Goal: Information Seeking & Learning: Find specific page/section

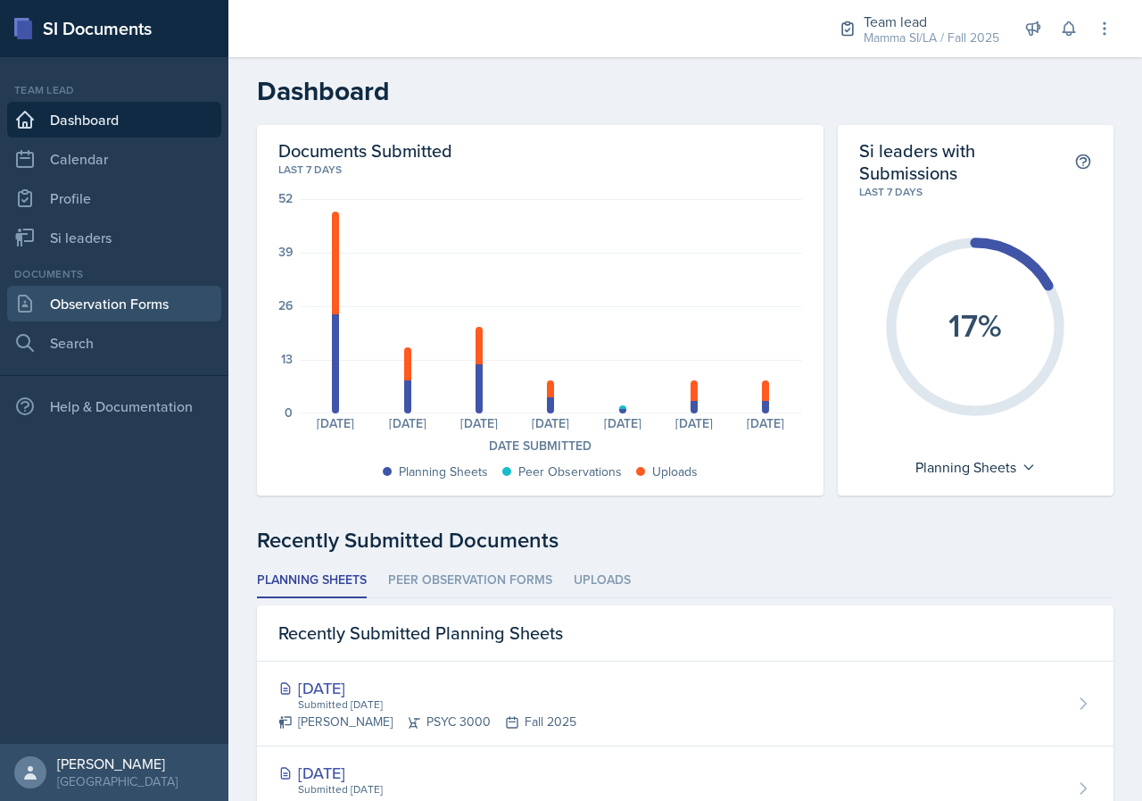
click at [100, 287] on link "Observation Forms" at bounding box center [114, 304] width 214 height 36
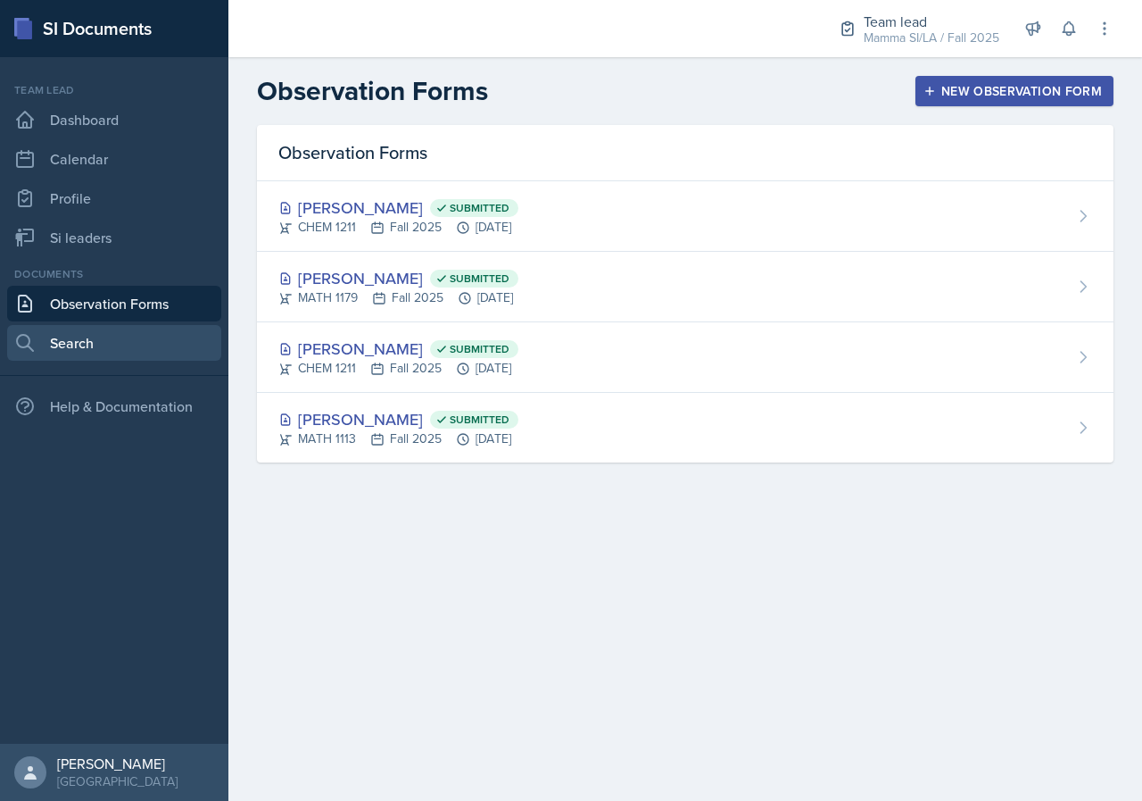
click at [170, 330] on link "Search" at bounding box center [114, 343] width 214 height 36
select select "all"
select select "1"
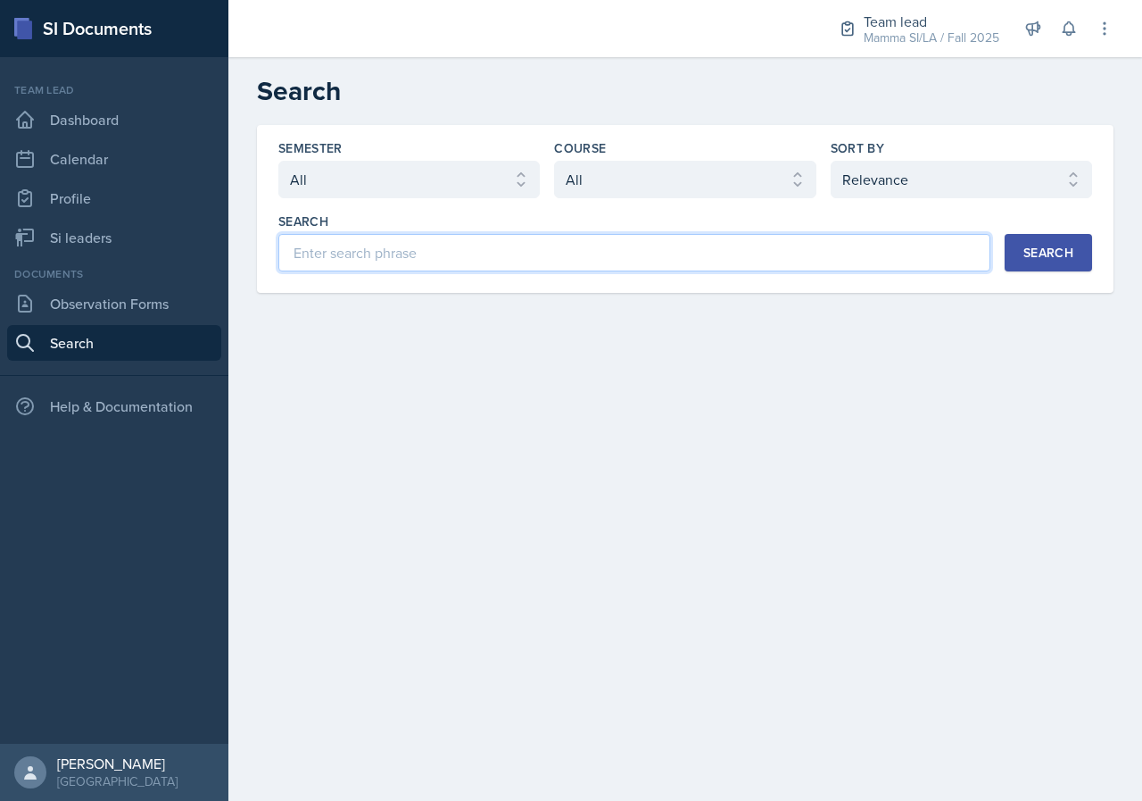
click at [568, 243] on input at bounding box center [634, 252] width 712 height 37
click at [627, 263] on input at bounding box center [634, 252] width 712 height 37
type input "density"
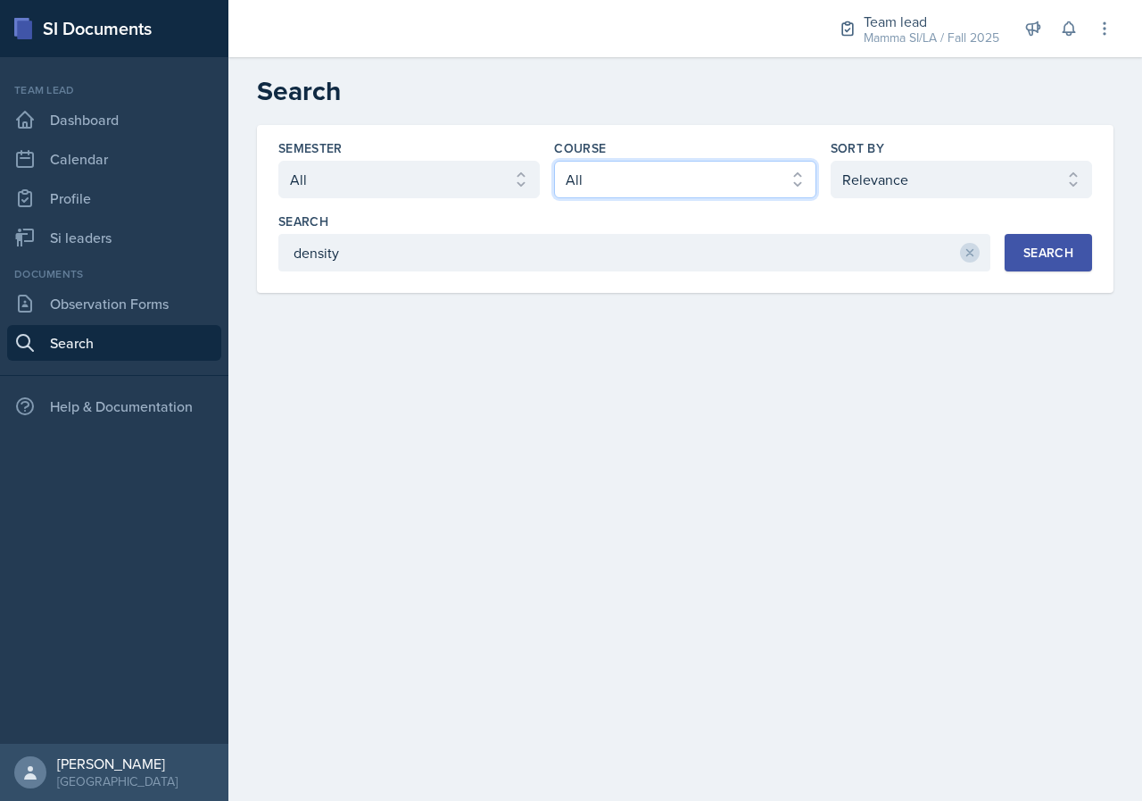
click at [596, 189] on select "Select course All ACCT 2101 ACCT 2102 ACCT 4050 ANTH 1102 ANTH 3301 ARCH 1000 A…" at bounding box center [685, 179] width 262 height 37
select select "4fdbbe39-d6cc-4816-a3be-f2a887b9c80e"
click at [554, 161] on select "Select course All ACCT 2101 ACCT 2102 ACCT 4050 ANTH 1102 ANTH 3301 ARCH 1000 A…" at bounding box center [685, 179] width 262 height 37
click at [1026, 251] on div "Search" at bounding box center [1049, 252] width 50 height 14
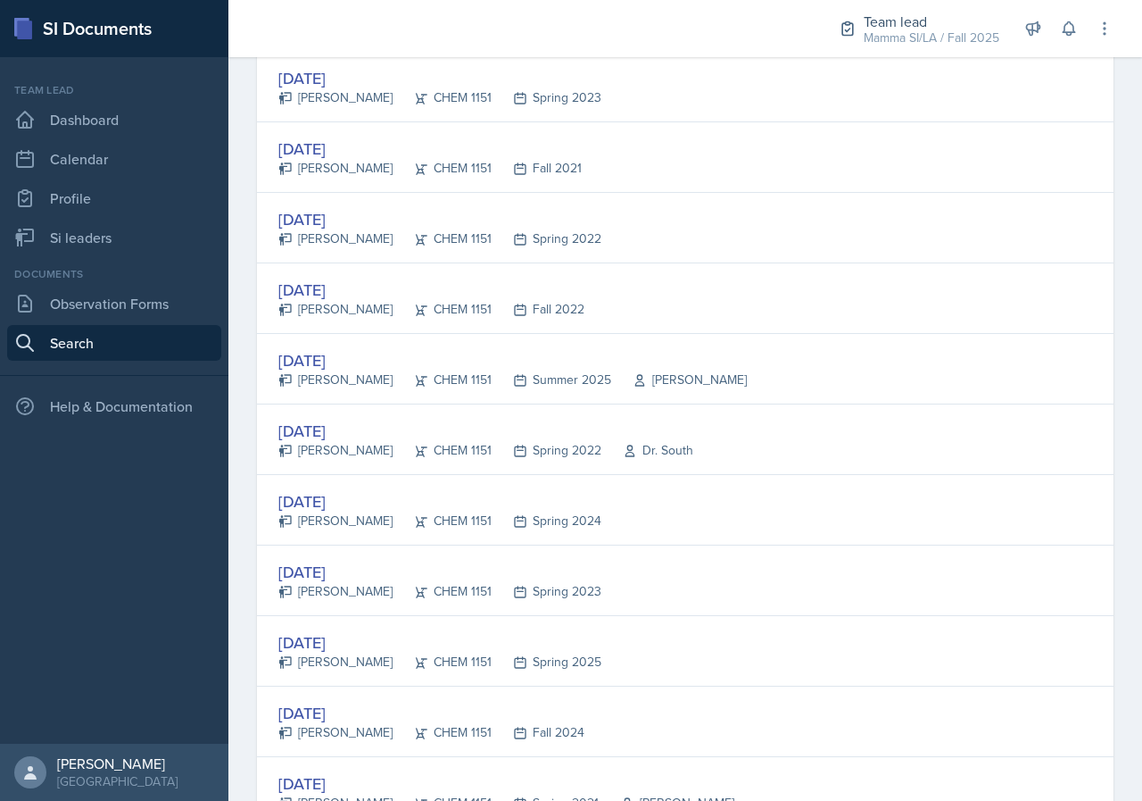
scroll to position [803, 0]
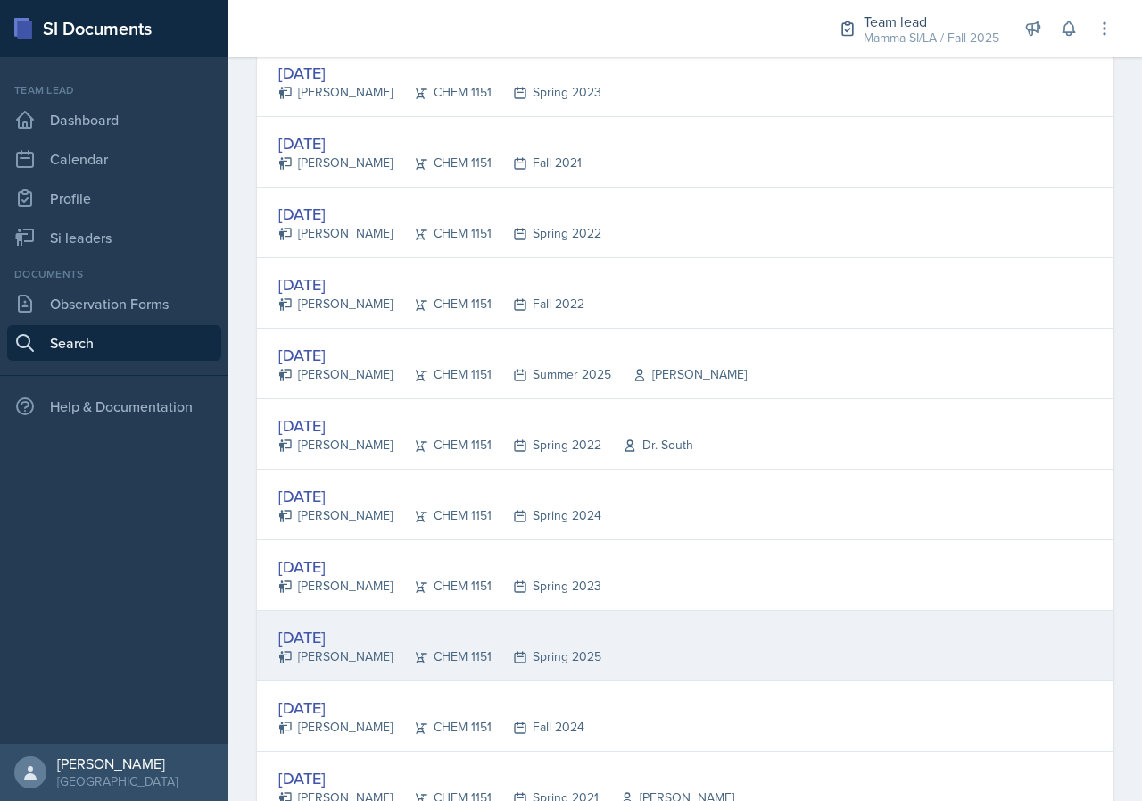
click at [584, 647] on div "[DATE] [PERSON_NAME] CHEM 1151 Spring 2025" at bounding box center [685, 646] width 857 height 71
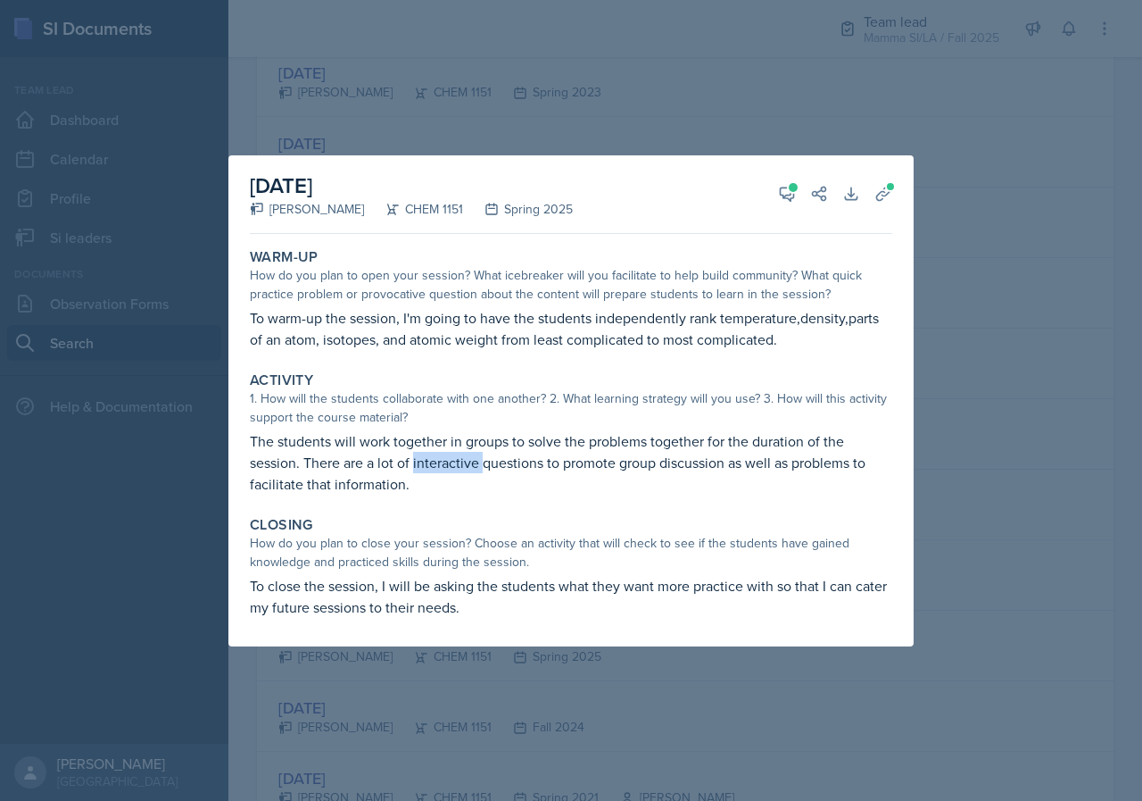
drag, startPoint x: 399, startPoint y: 457, endPoint x: 490, endPoint y: 472, distance: 92.3
click at [489, 472] on p "The students will work together in groups to solve the problems together for th…" at bounding box center [571, 462] width 643 height 64
click at [490, 472] on p "The students will work together in groups to solve the problems together for th…" at bounding box center [571, 462] width 643 height 64
click at [791, 195] on icon at bounding box center [787, 193] width 13 height 13
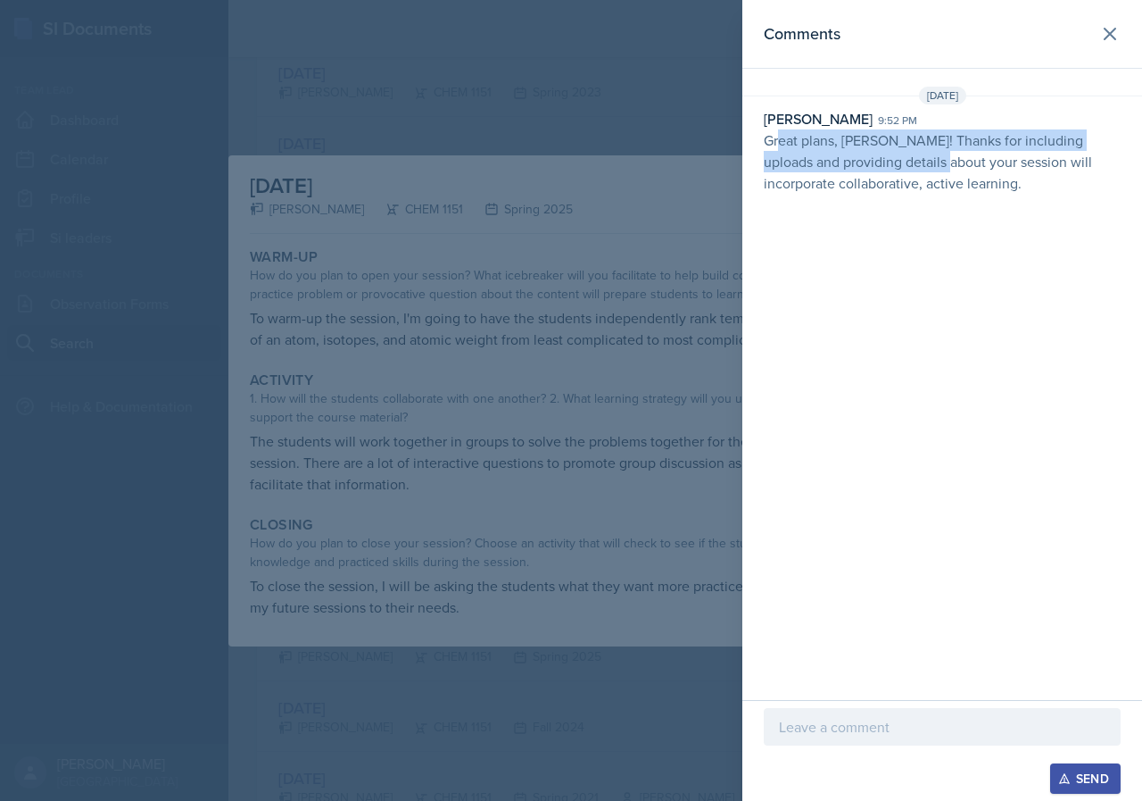
drag, startPoint x: 781, startPoint y: 137, endPoint x: 922, endPoint y: 151, distance: 141.7
click at [922, 151] on p "Great plans, [PERSON_NAME]! Thanks for including uploads and providing details …" at bounding box center [942, 161] width 357 height 64
drag, startPoint x: 895, startPoint y: 149, endPoint x: 984, endPoint y: 157, distance: 89.6
click at [984, 157] on p "Great plans, [PERSON_NAME]! Thanks for including uploads and providing details …" at bounding box center [942, 161] width 357 height 64
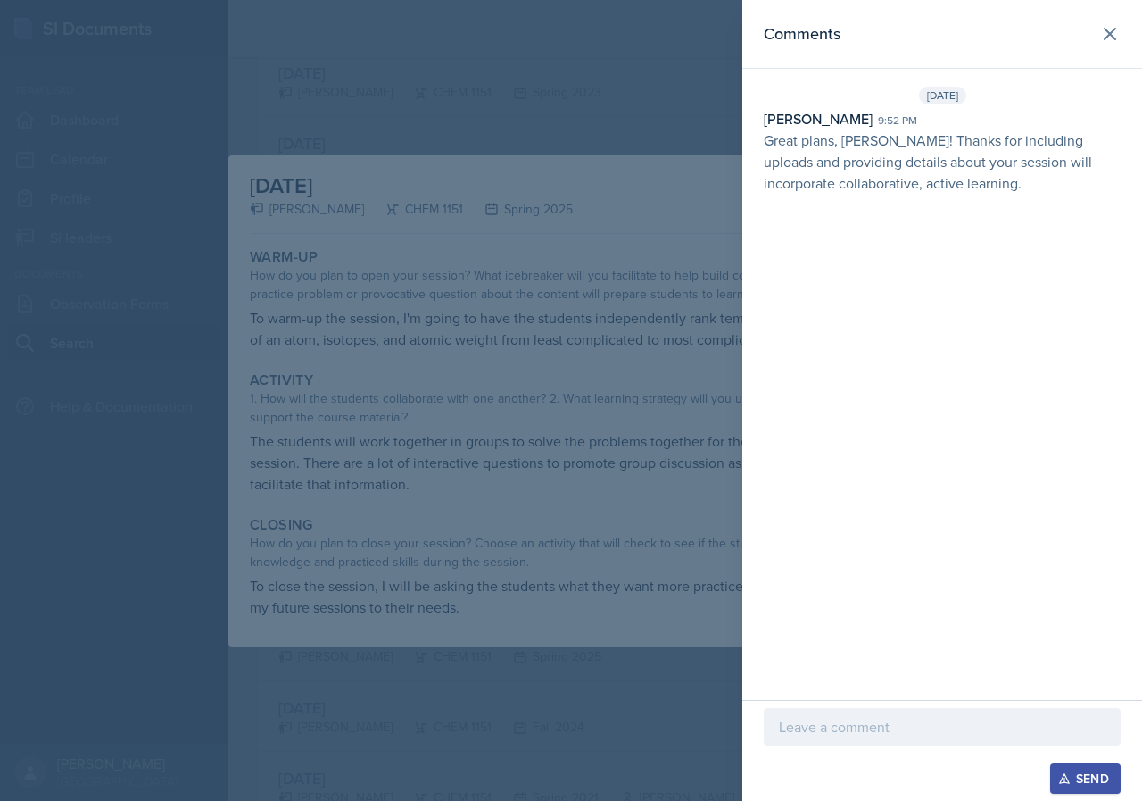
click at [986, 157] on p "Great plans, [PERSON_NAME]! Thanks for including uploads and providing details …" at bounding box center [942, 161] width 357 height 64
drag, startPoint x: 924, startPoint y: 153, endPoint x: 1000, endPoint y: 162, distance: 76.5
click at [1000, 162] on p "Great plans, [PERSON_NAME]! Thanks for including uploads and providing details …" at bounding box center [942, 161] width 357 height 64
click at [1096, 45] on div "Comments" at bounding box center [942, 33] width 357 height 25
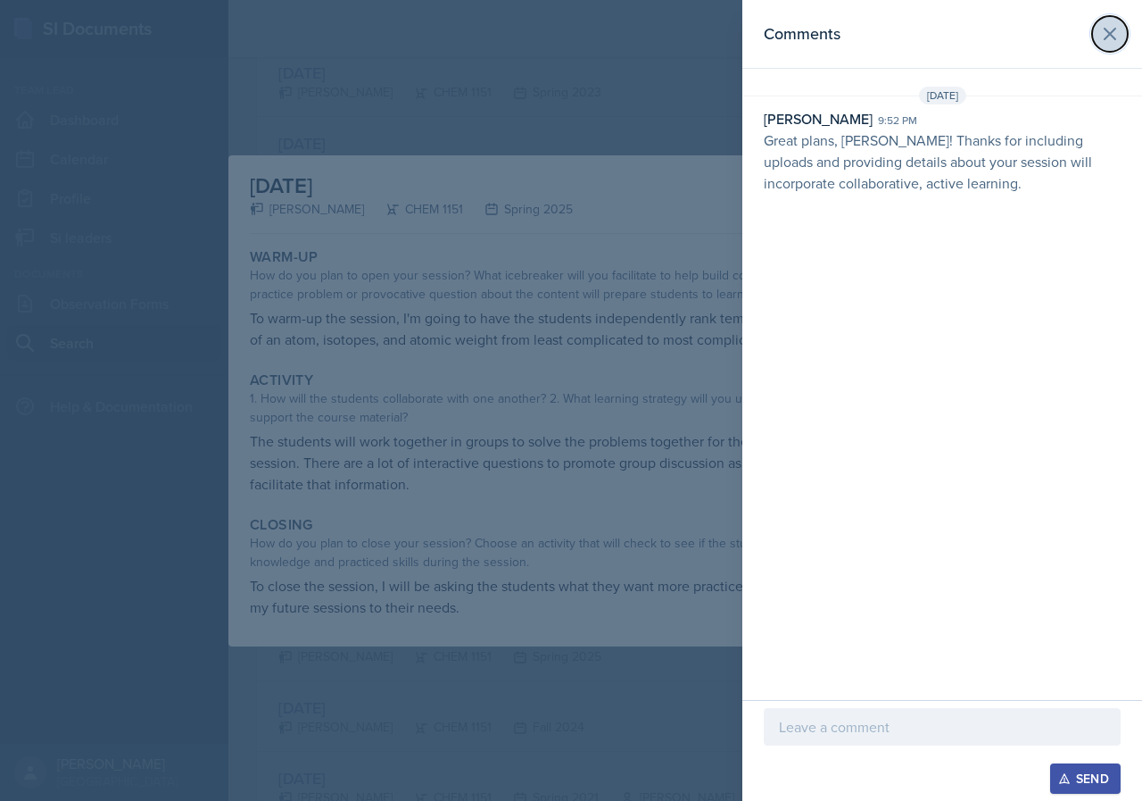
click at [1101, 43] on icon at bounding box center [1110, 33] width 21 height 21
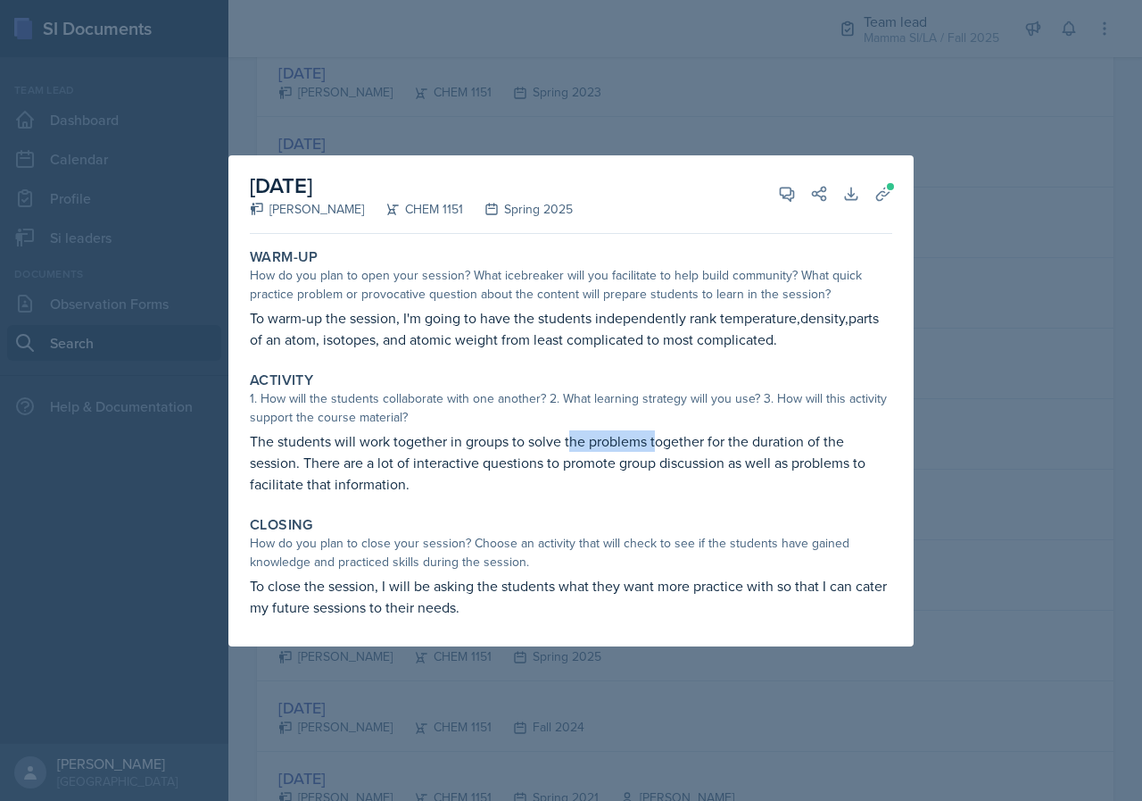
drag, startPoint x: 577, startPoint y: 447, endPoint x: 669, endPoint y: 451, distance: 92.0
click at [666, 451] on p "The students will work together in groups to solve the problems together for th…" at bounding box center [571, 462] width 643 height 64
click at [669, 451] on p "The students will work together in groups to solve the problems together for th…" at bounding box center [571, 462] width 643 height 64
drag, startPoint x: 664, startPoint y: 451, endPoint x: 675, endPoint y: 451, distance: 10.7
click at [675, 451] on p "The students will work together in groups to solve the problems together for th…" at bounding box center [571, 462] width 643 height 64
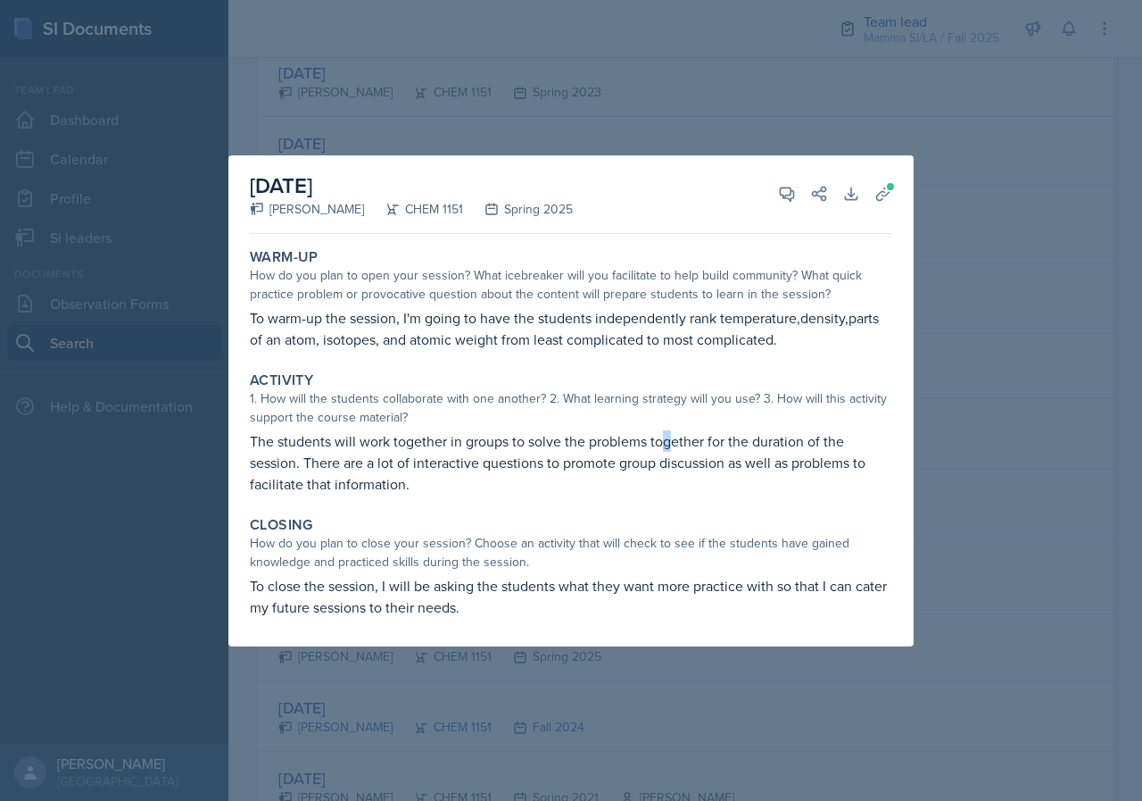
click at [675, 451] on p "The students will work together in groups to solve the problems together for th…" at bounding box center [571, 462] width 643 height 64
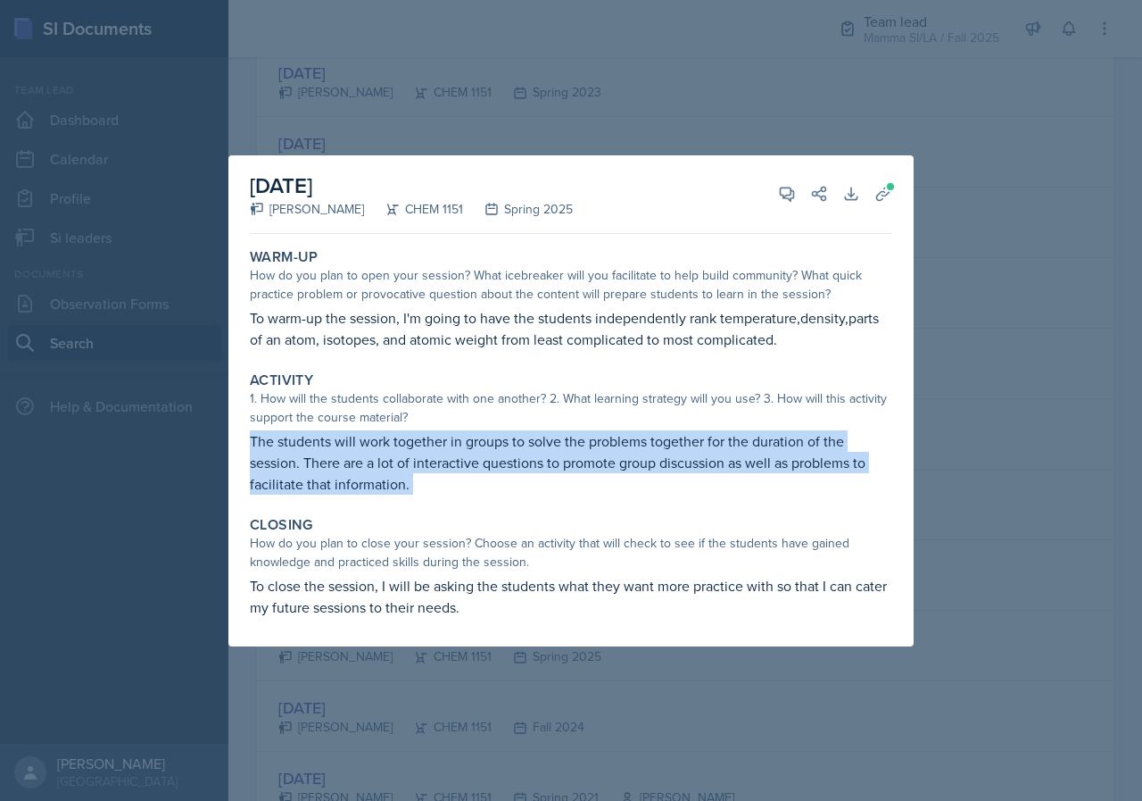
click at [675, 451] on p "The students will work together in groups to solve the problems together for th…" at bounding box center [571, 462] width 643 height 64
click at [664, 446] on p "The students will work together in groups to solve the problems together for th…" at bounding box center [571, 462] width 643 height 64
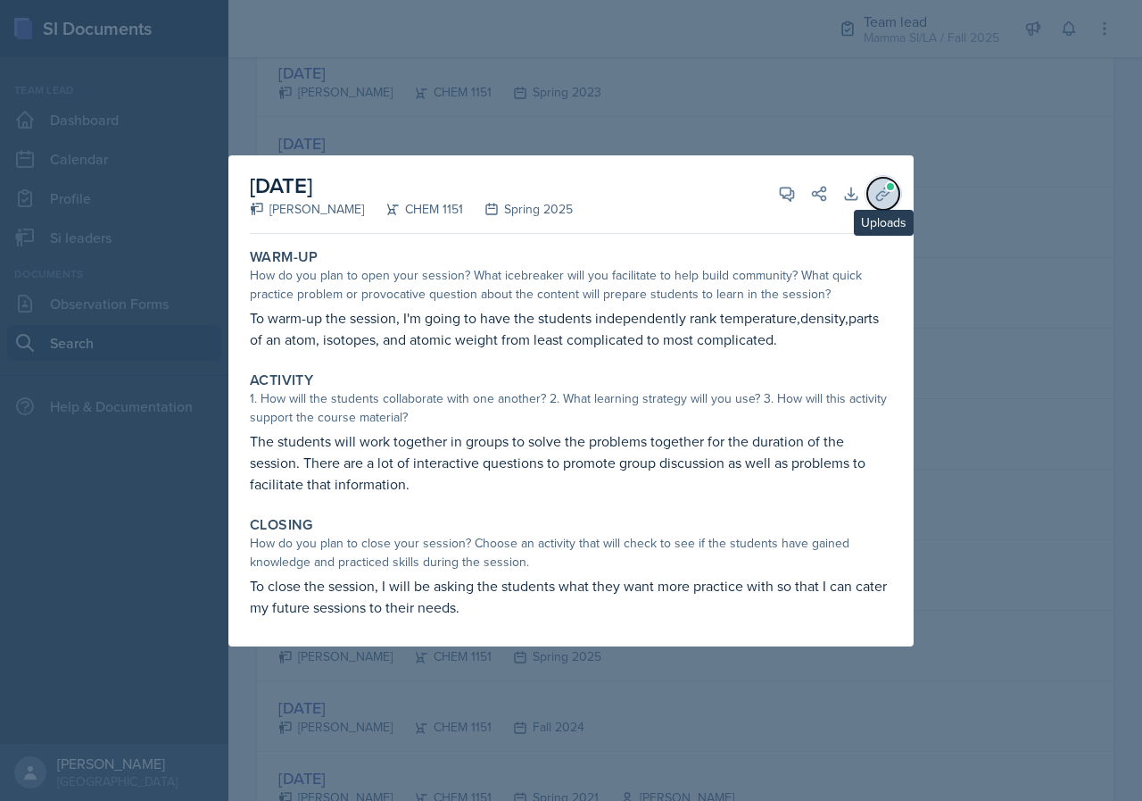
click at [878, 187] on icon at bounding box center [884, 194] width 18 height 18
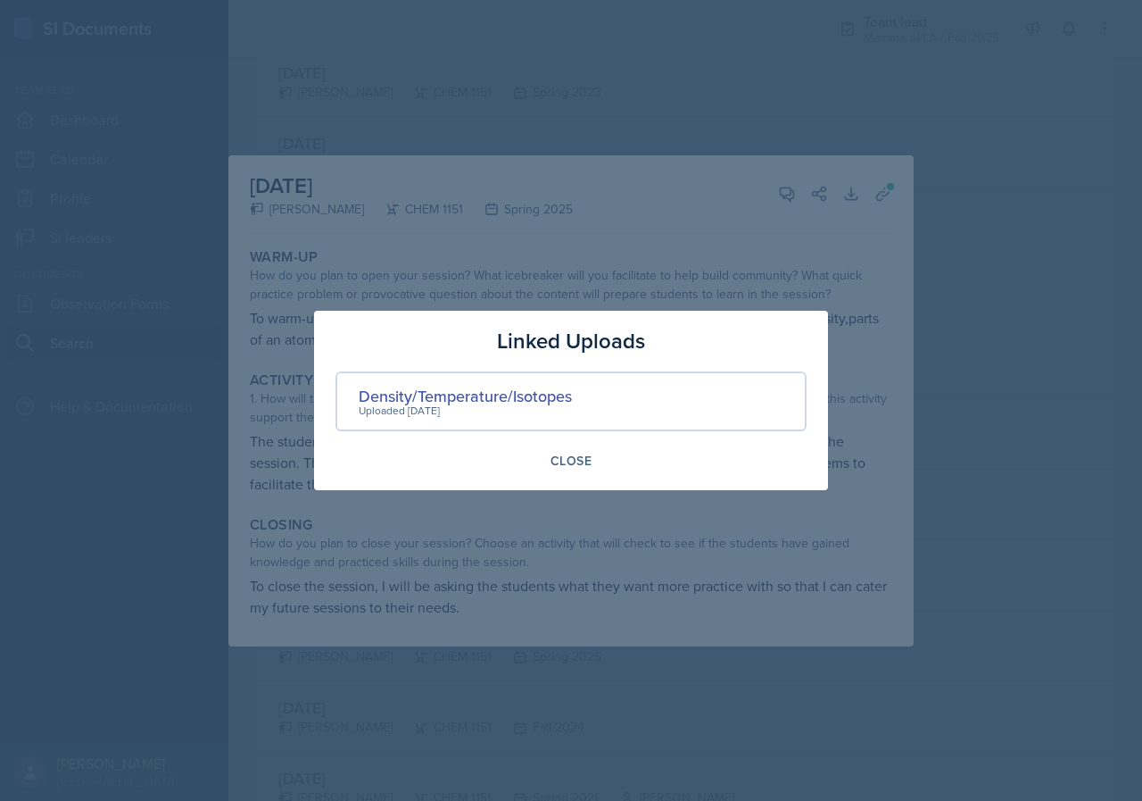
click at [435, 403] on div "Uploaded [DATE]" at bounding box center [465, 411] width 213 height 16
click at [444, 396] on div "Density/Temperature/Isotopes" at bounding box center [465, 396] width 213 height 24
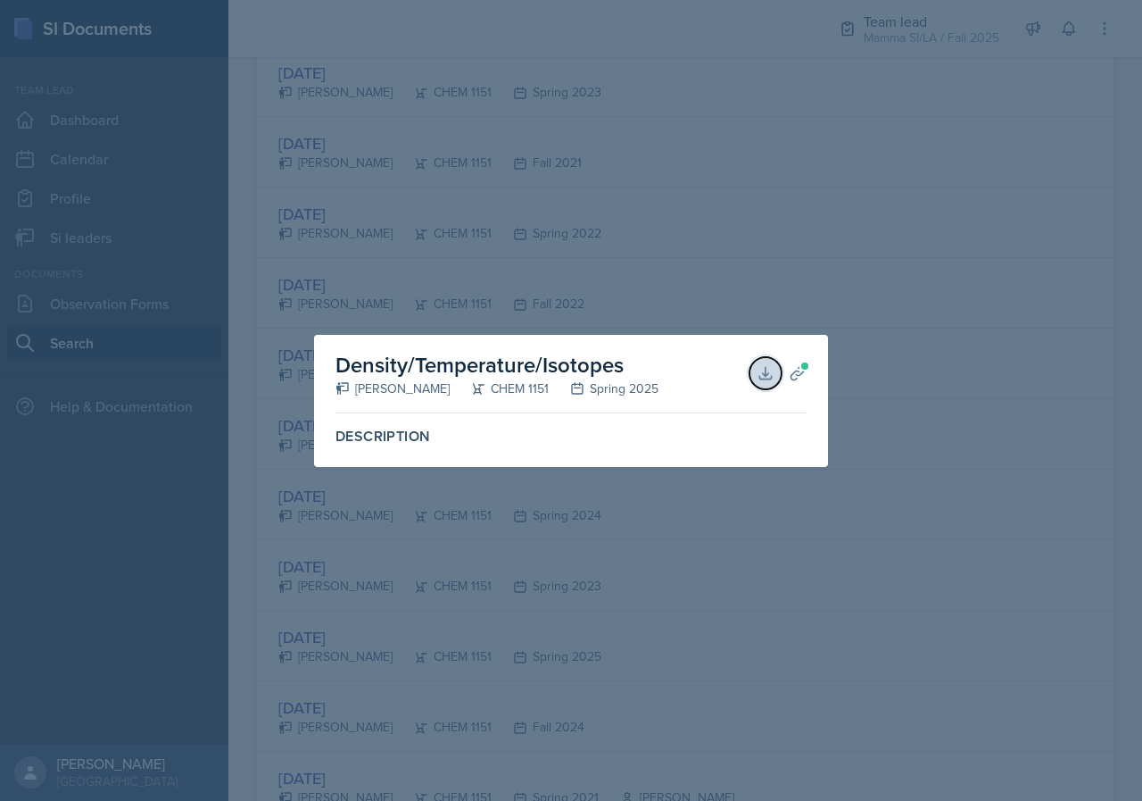
click at [760, 369] on icon at bounding box center [766, 373] width 18 height 18
click at [737, 297] on div at bounding box center [571, 400] width 1142 height 801
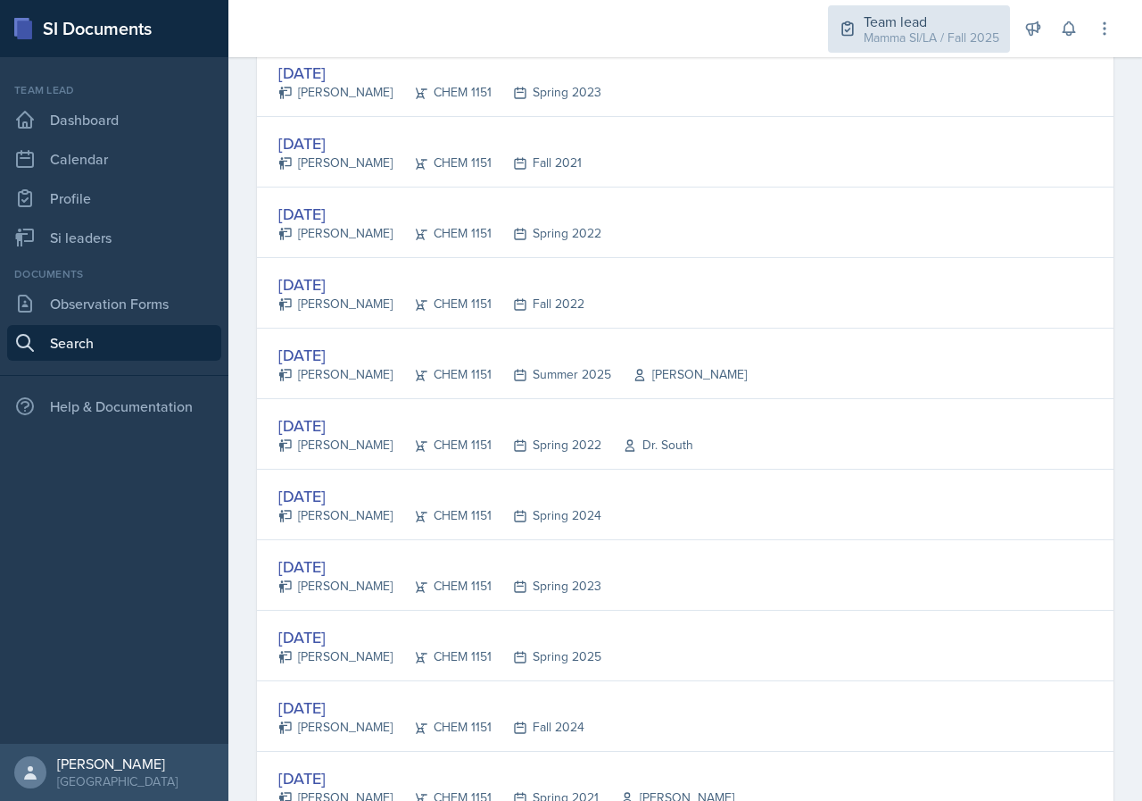
click at [968, 19] on div "Team lead" at bounding box center [932, 21] width 136 height 21
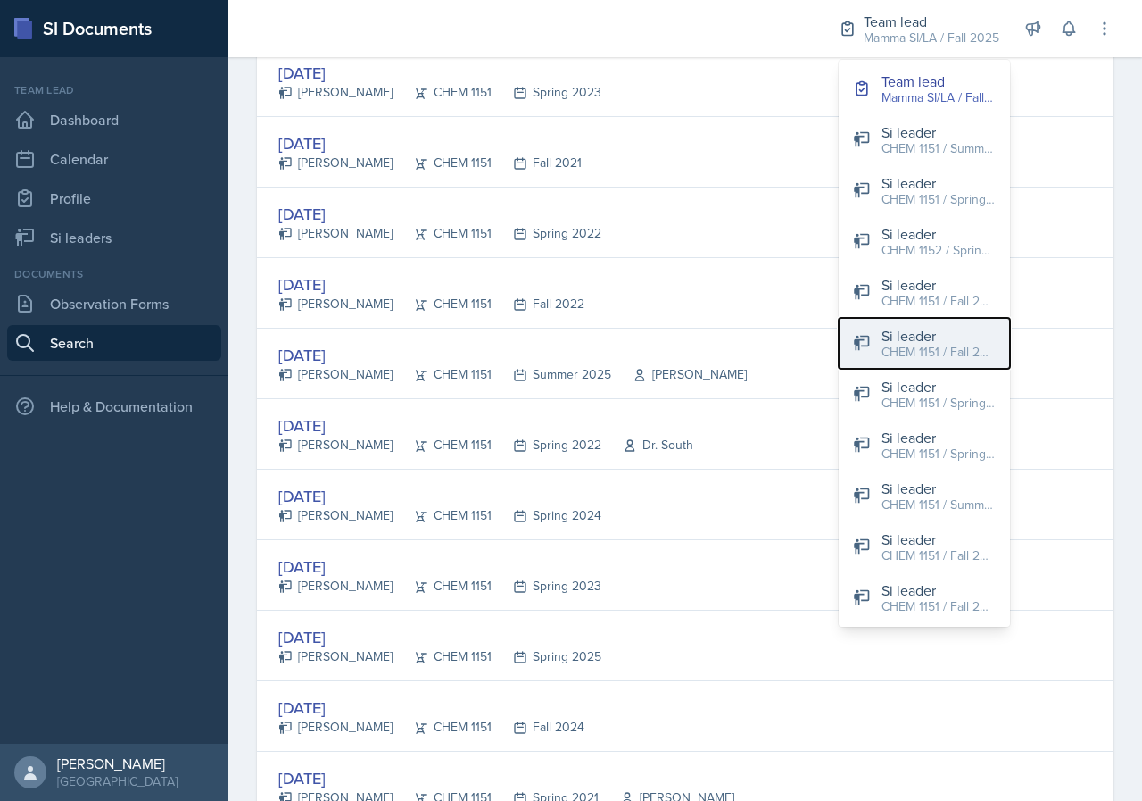
click at [960, 347] on div "CHEM 1151 / Fall 2025" at bounding box center [939, 352] width 114 height 19
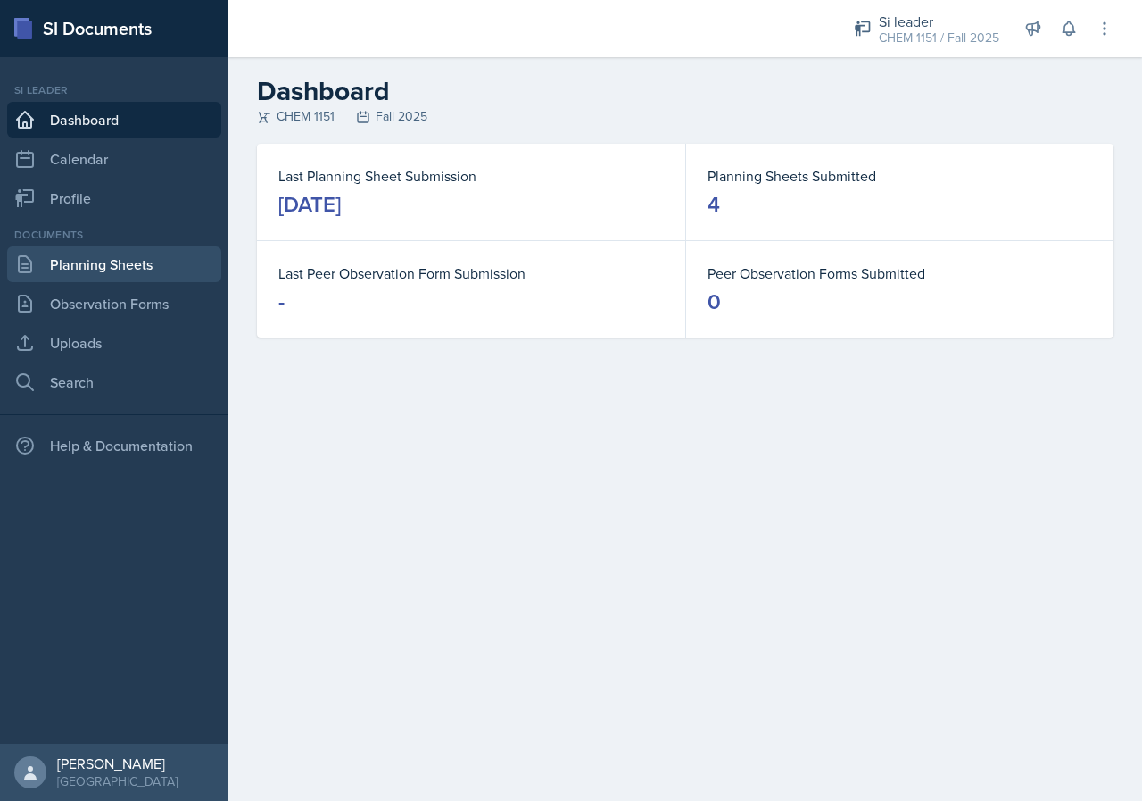
click at [86, 272] on link "Planning Sheets" at bounding box center [114, 264] width 214 height 36
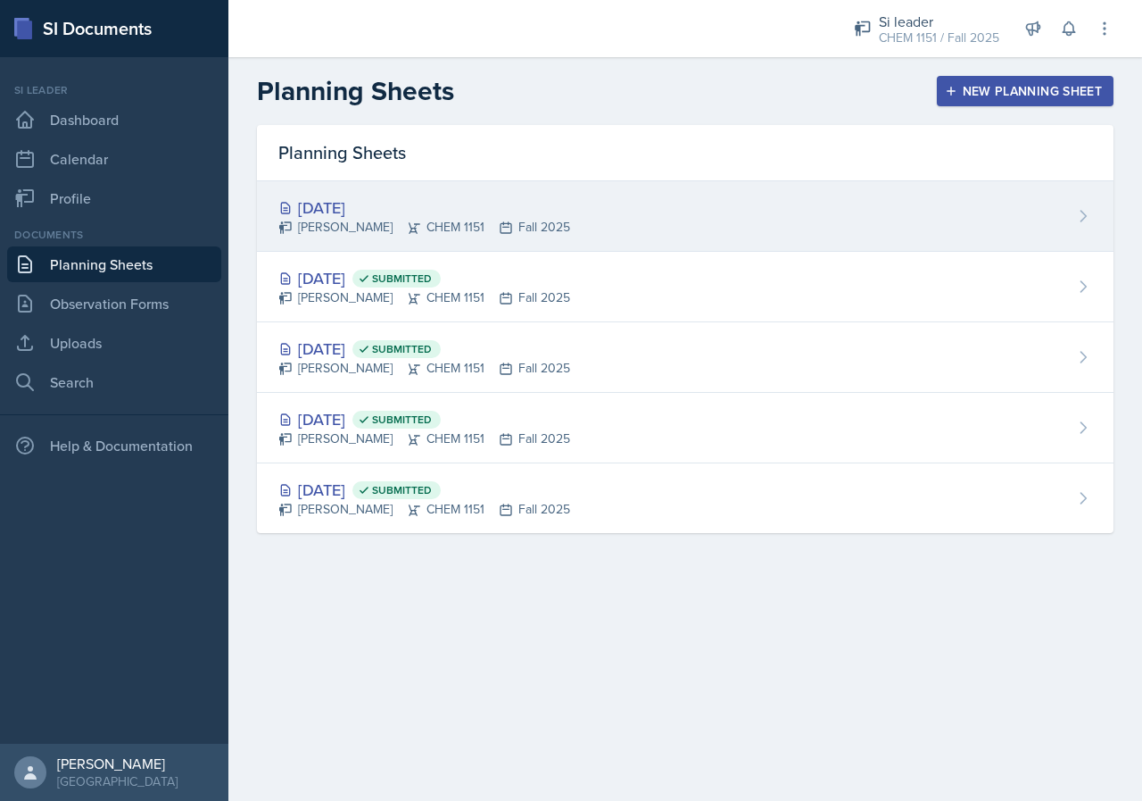
click at [708, 218] on div "[DATE] [PERSON_NAME] CHEM 1151 Fall 2025" at bounding box center [685, 216] width 857 height 71
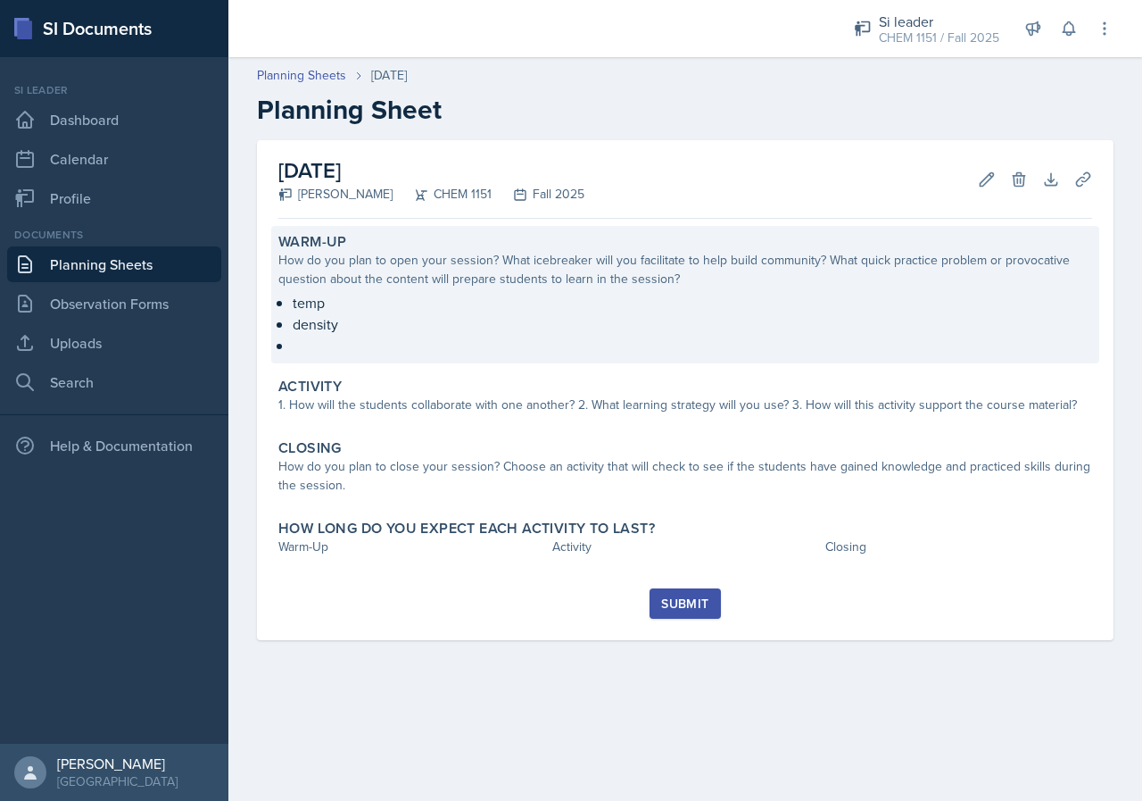
click at [543, 341] on p at bounding box center [693, 344] width 800 height 18
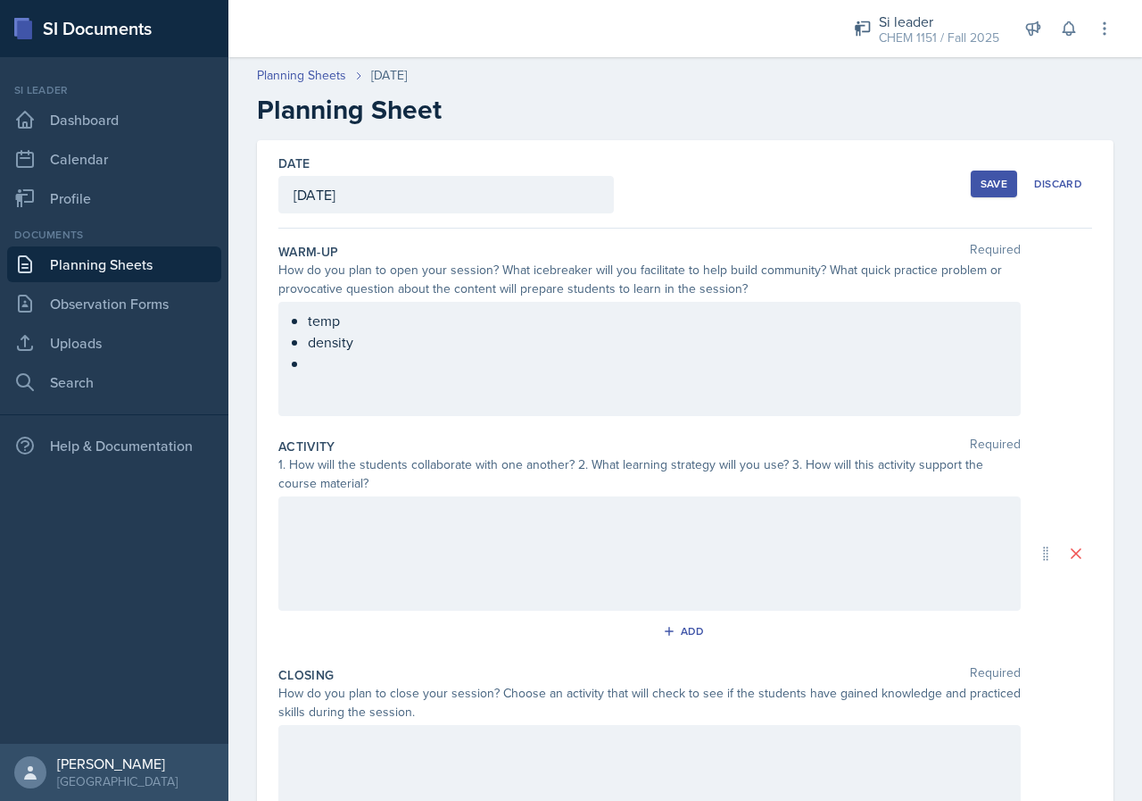
drag, startPoint x: 396, startPoint y: 379, endPoint x: 235, endPoint y: 310, distance: 175.9
click at [235, 310] on div "Date [DATE] [DATE] 31 1 2 3 4 5 6 7 8 9 10 11 12 13 14 15 16 17 18 19 20 21 22 …" at bounding box center [685, 574] width 914 height 869
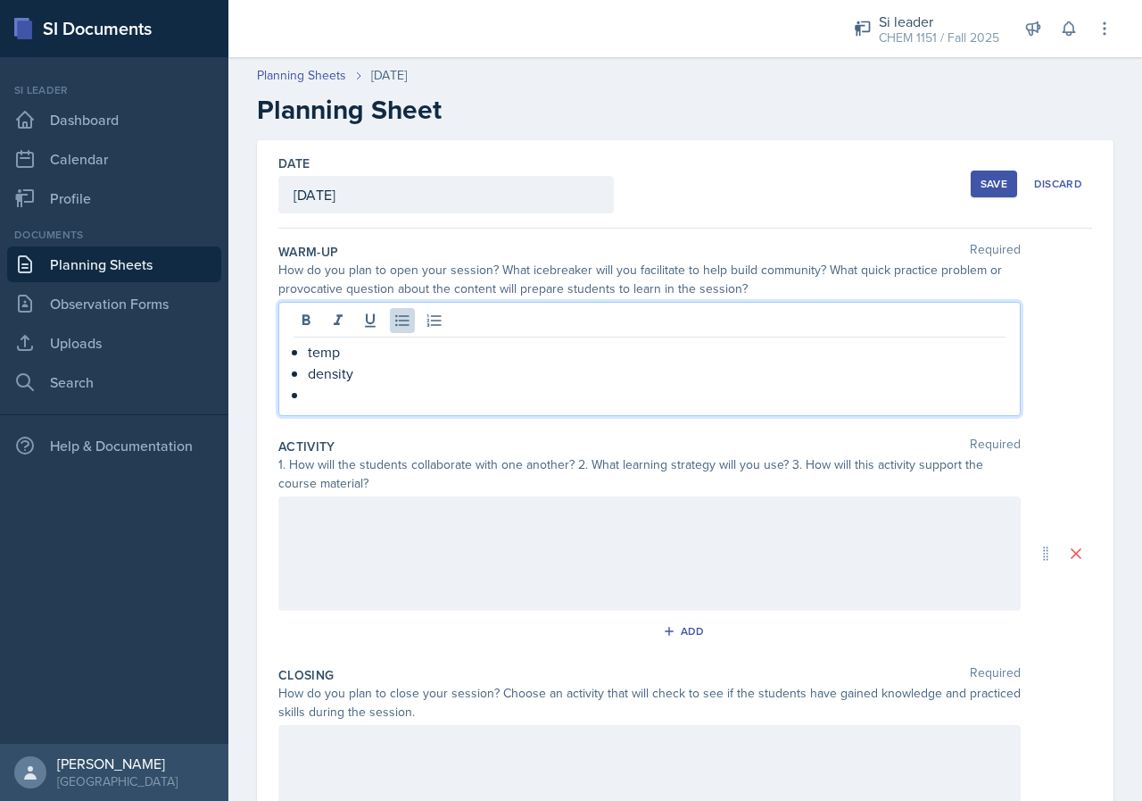
click at [323, 358] on ul "temp density" at bounding box center [657, 373] width 698 height 64
click at [323, 358] on p "temp" at bounding box center [657, 351] width 698 height 21
click at [338, 367] on p "density" at bounding box center [657, 372] width 698 height 21
drag, startPoint x: 358, startPoint y: 393, endPoint x: 273, endPoint y: 342, distance: 98.9
click at [273, 342] on div "Date [DATE] [DATE] 31 1 2 3 4 5 6 7 8 9 10 11 12 13 14 15 16 17 18 19 20 21 22 …" at bounding box center [685, 553] width 857 height 826
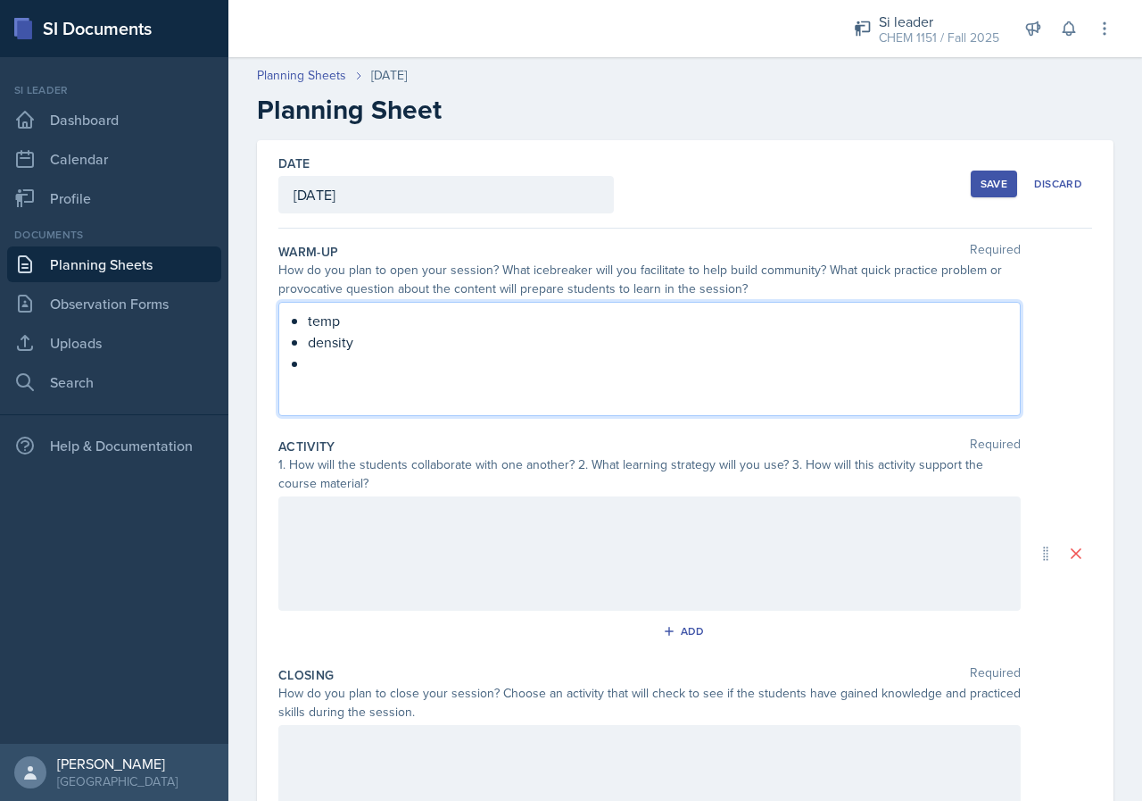
click at [356, 378] on div "temp density" at bounding box center [649, 359] width 743 height 114
click at [356, 378] on p "density" at bounding box center [657, 372] width 698 height 21
click at [395, 394] on p at bounding box center [657, 394] width 698 height 21
